Goal: Task Accomplishment & Management: Manage account settings

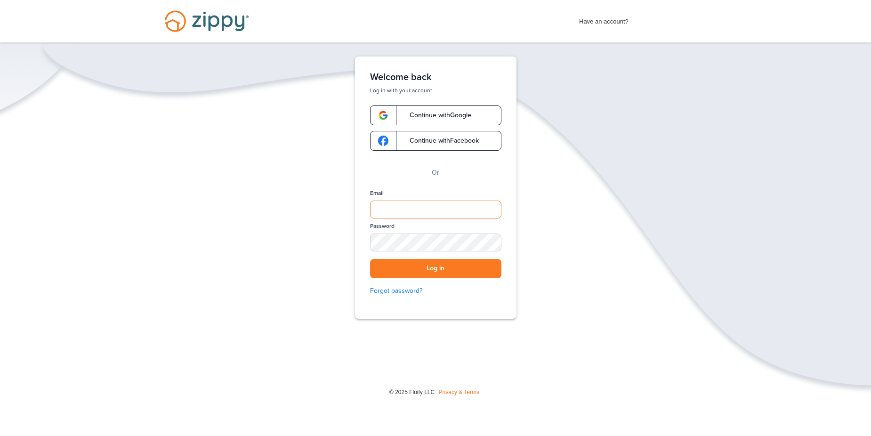
click at [433, 211] on input "Email" at bounding box center [435, 210] width 131 height 18
type input "**********"
click at [370, 259] on button "Log in" at bounding box center [435, 268] width 131 height 19
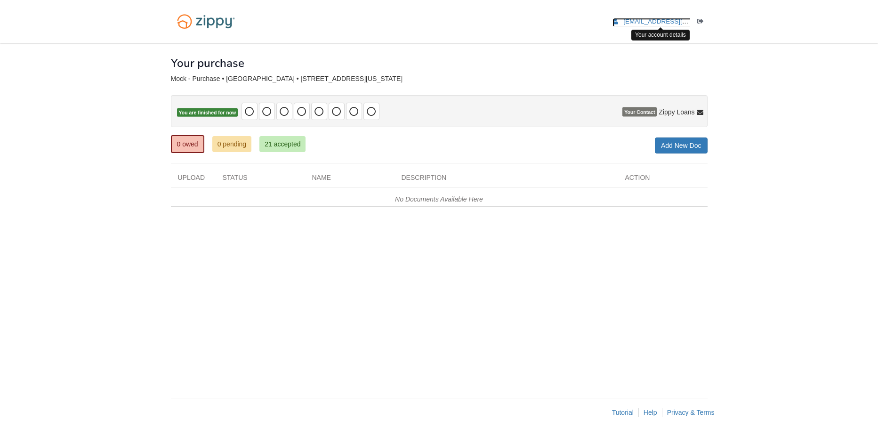
click at [648, 22] on span "[EMAIL_ADDRESS][DOMAIN_NAME]" at bounding box center [678, 21] width 108 height 7
